Goal: Information Seeking & Learning: Find specific fact

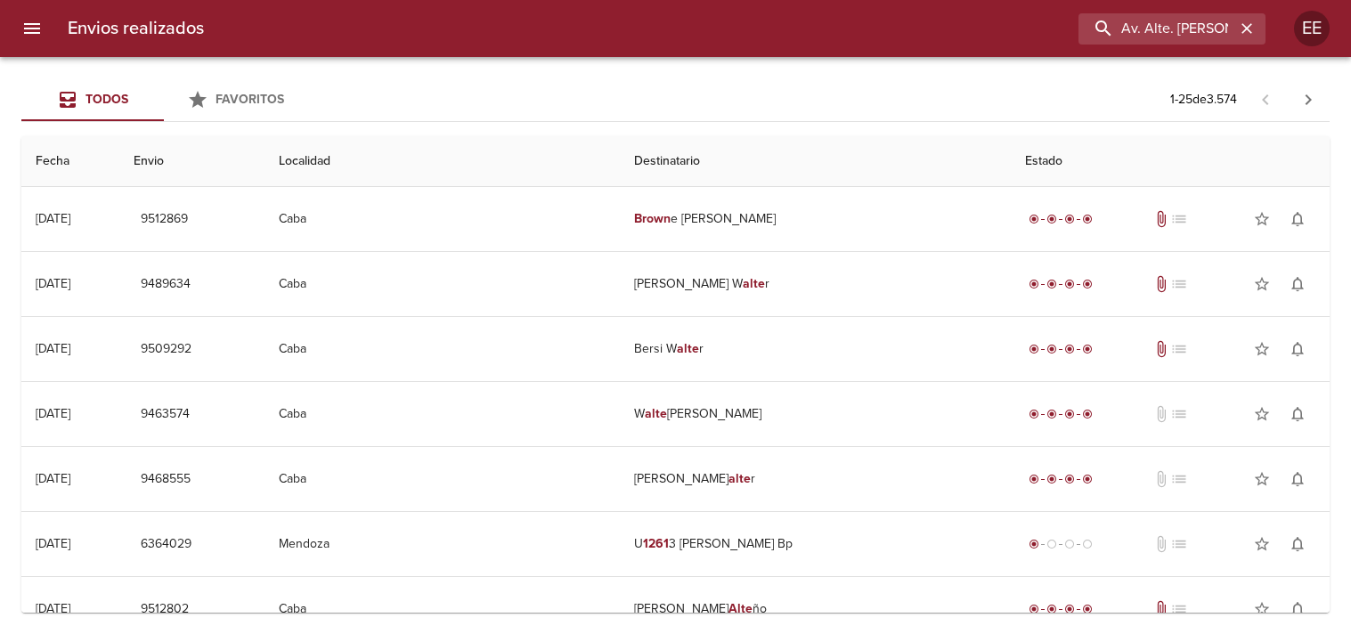
click at [687, 0] on div "Envios realizados Av. Alte. Brown 1261 EE Todos Favoritos 1 - 25 de 3.574 Fecha…" at bounding box center [675, 0] width 1351 height 0
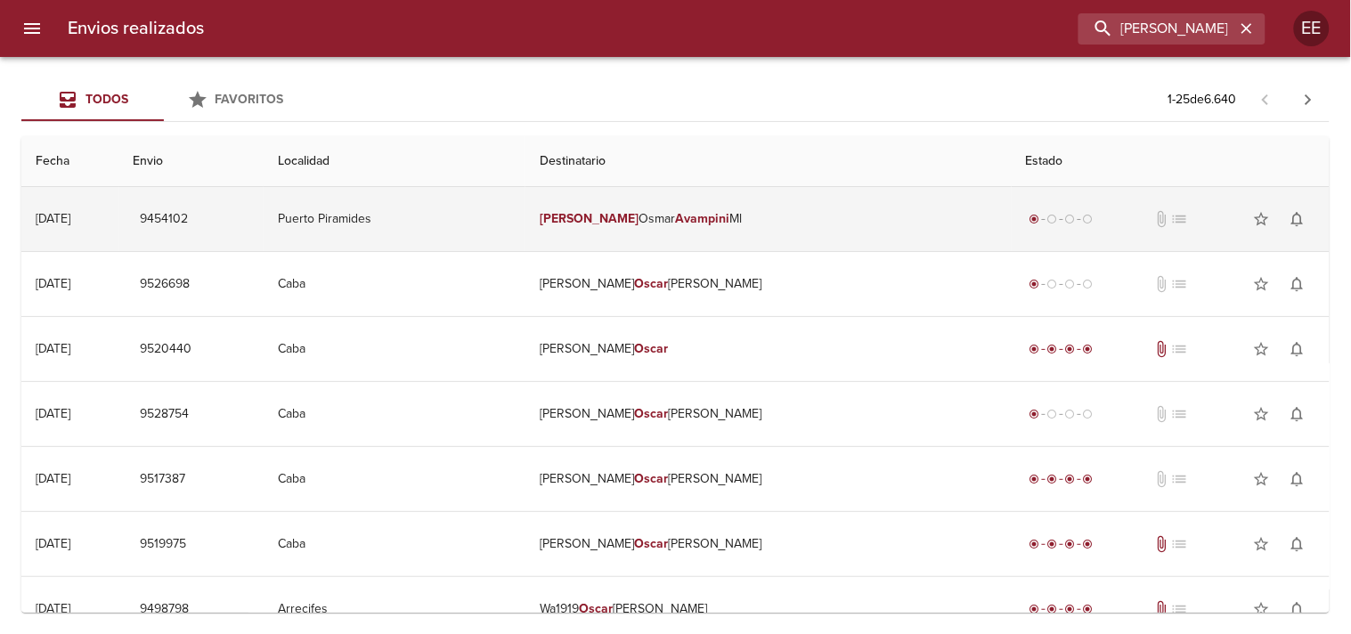
click at [680, 239] on td "[PERSON_NAME] Ml" at bounding box center [768, 219] width 486 height 64
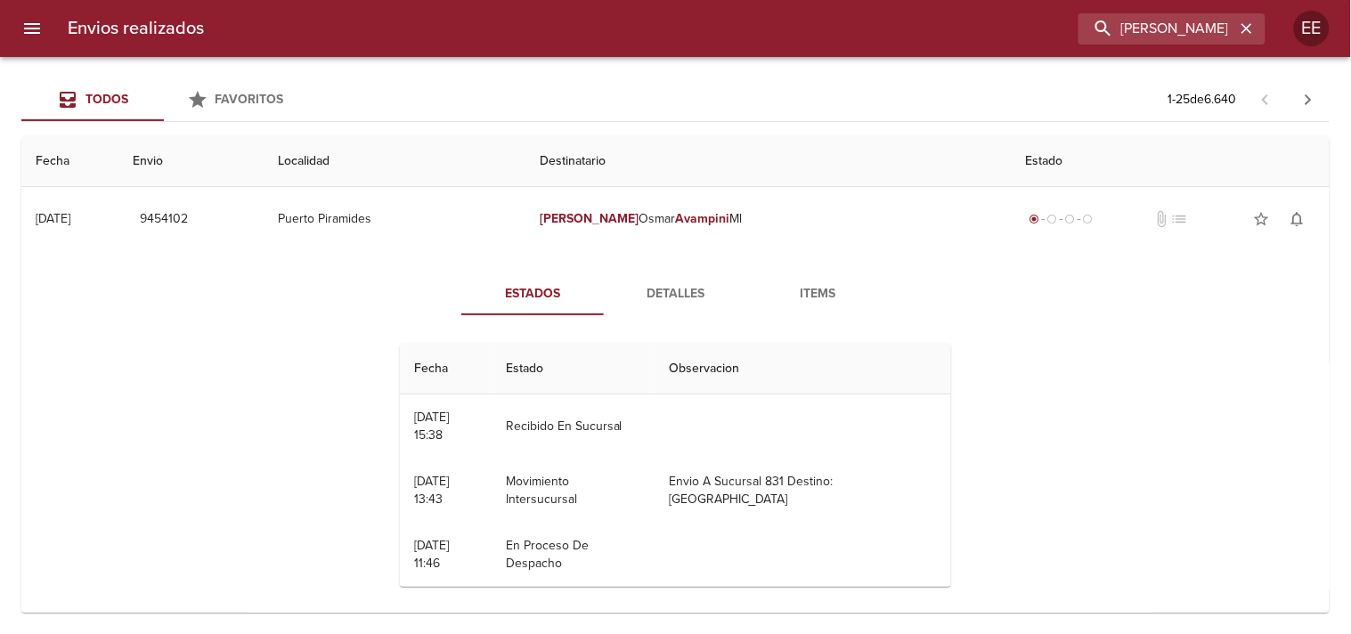
click at [673, 283] on span "Detalles" at bounding box center [675, 294] width 121 height 22
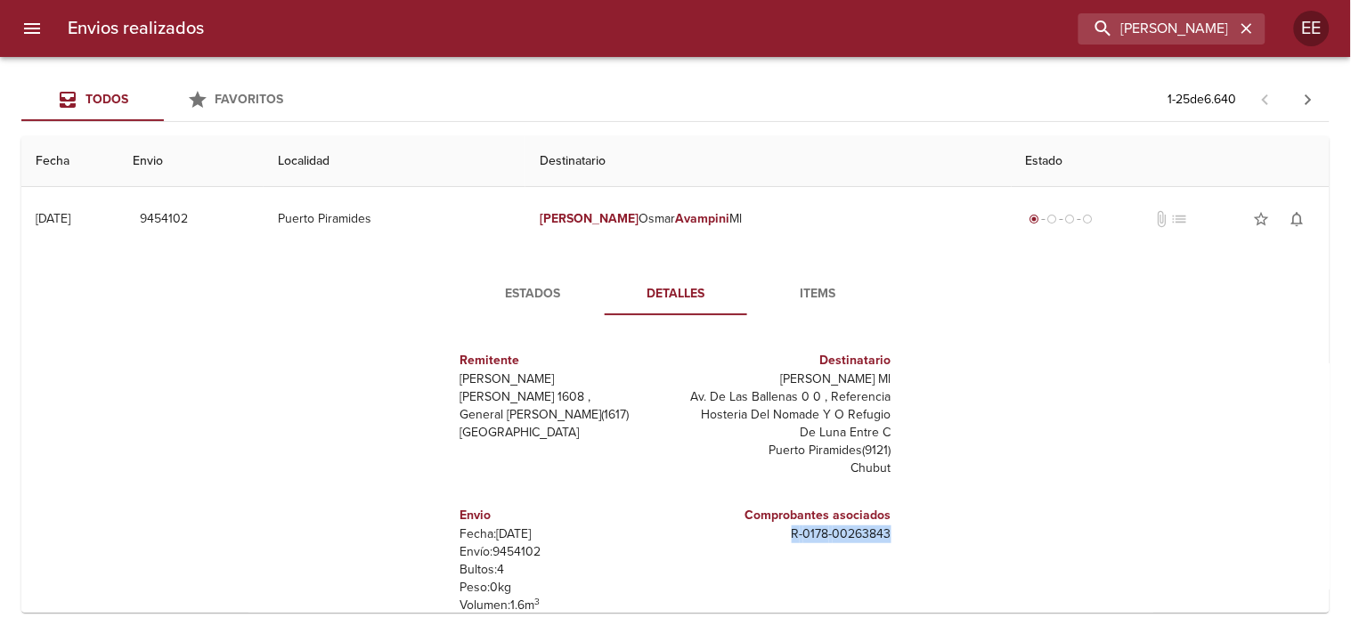
drag, startPoint x: 776, startPoint y: 536, endPoint x: 894, endPoint y: 532, distance: 118.5
click at [894, 532] on div "Remitente [PERSON_NAME] [PERSON_NAME][STREET_ADDRESS][PERSON_NAME] Destinatario…" at bounding box center [675, 508] width 491 height 356
copy p "R - 0178 - 00263843"
click at [1144, 31] on input "[PERSON_NAME]" at bounding box center [1121, 28] width 228 height 31
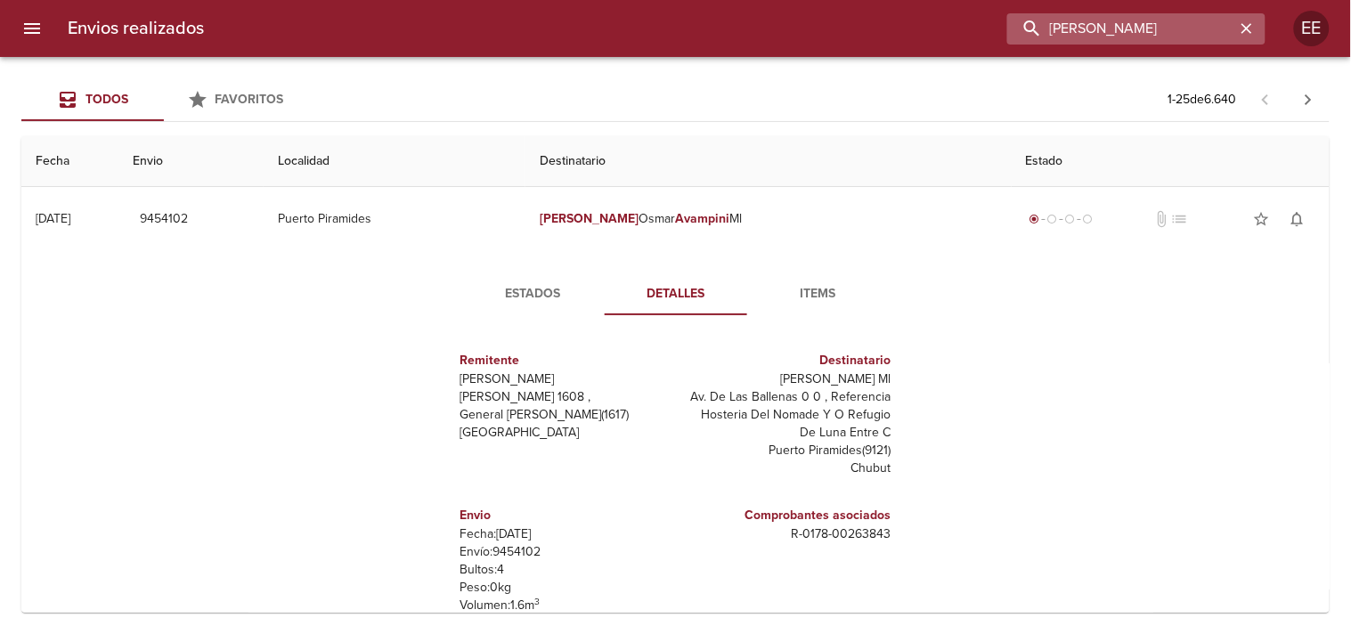
click at [1144, 31] on input "[PERSON_NAME]" at bounding box center [1121, 28] width 228 height 31
paste input "[PERSON_NAME]"
type input "[PERSON_NAME]"
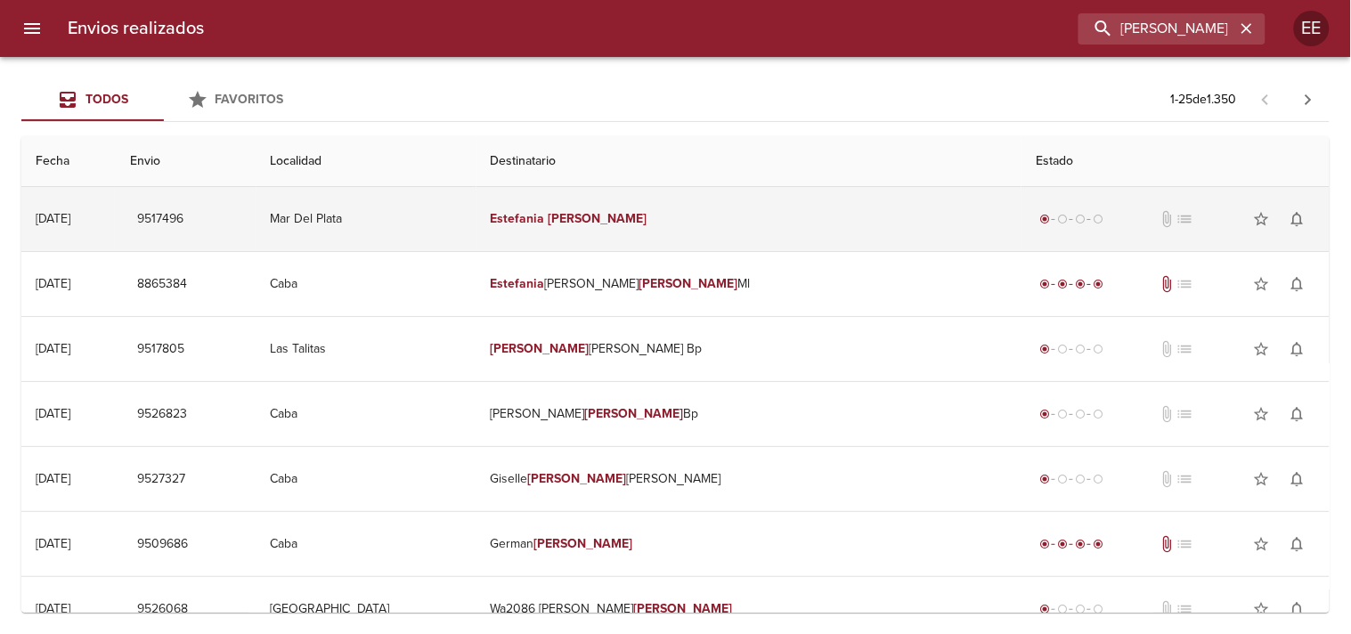
click at [670, 245] on td "[PERSON_NAME]" at bounding box center [749, 219] width 546 height 64
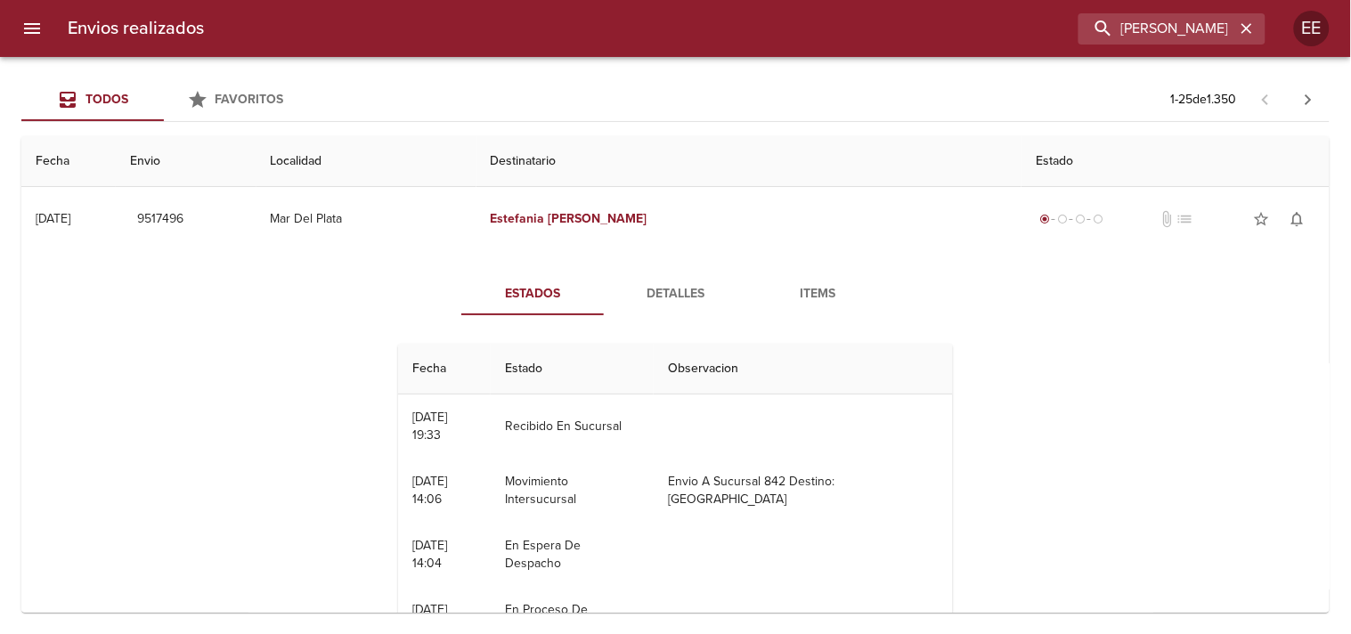
click at [689, 289] on span "Detalles" at bounding box center [675, 294] width 121 height 22
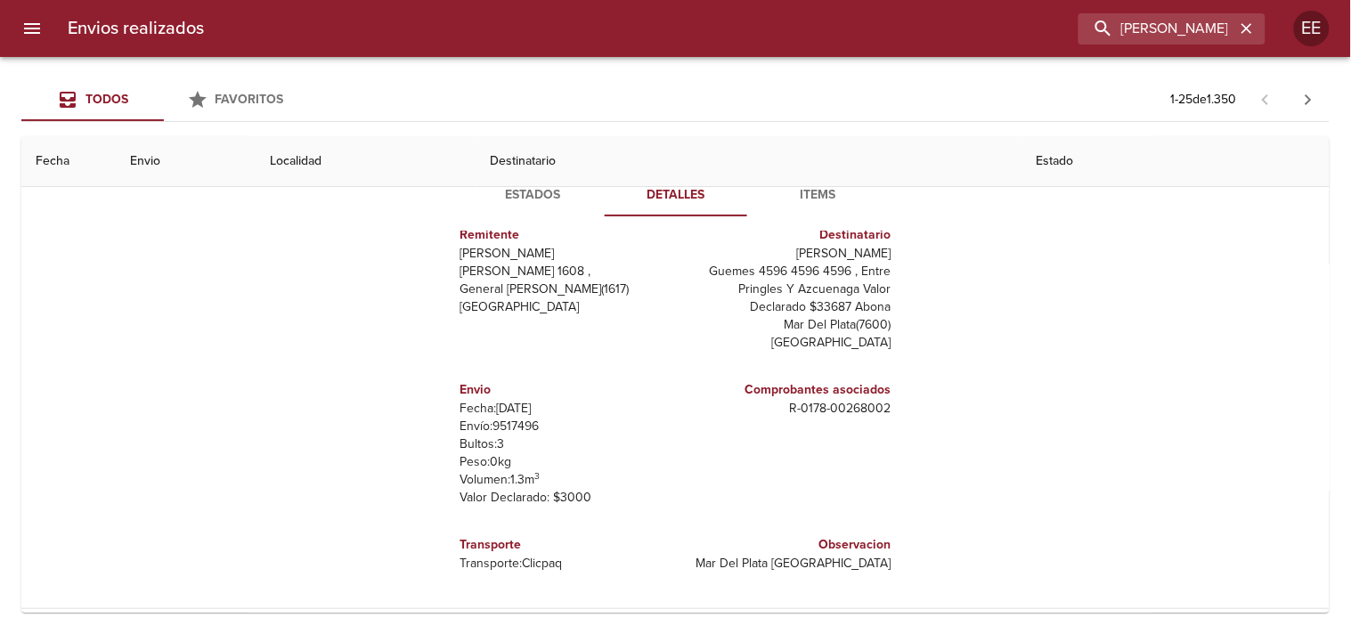
scroll to position [198, 0]
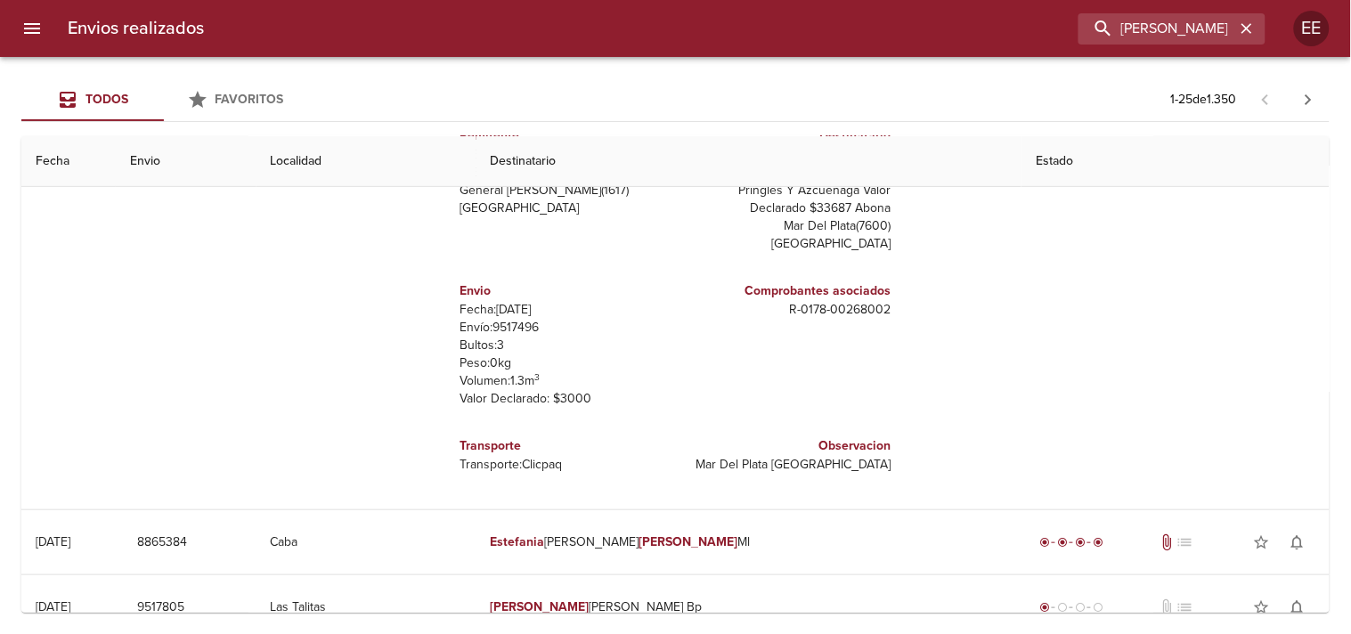
click at [509, 331] on p "Envío: 9517496" at bounding box center [564, 328] width 208 height 18
copy p "9517496"
